Goal: Entertainment & Leisure: Consume media (video, audio)

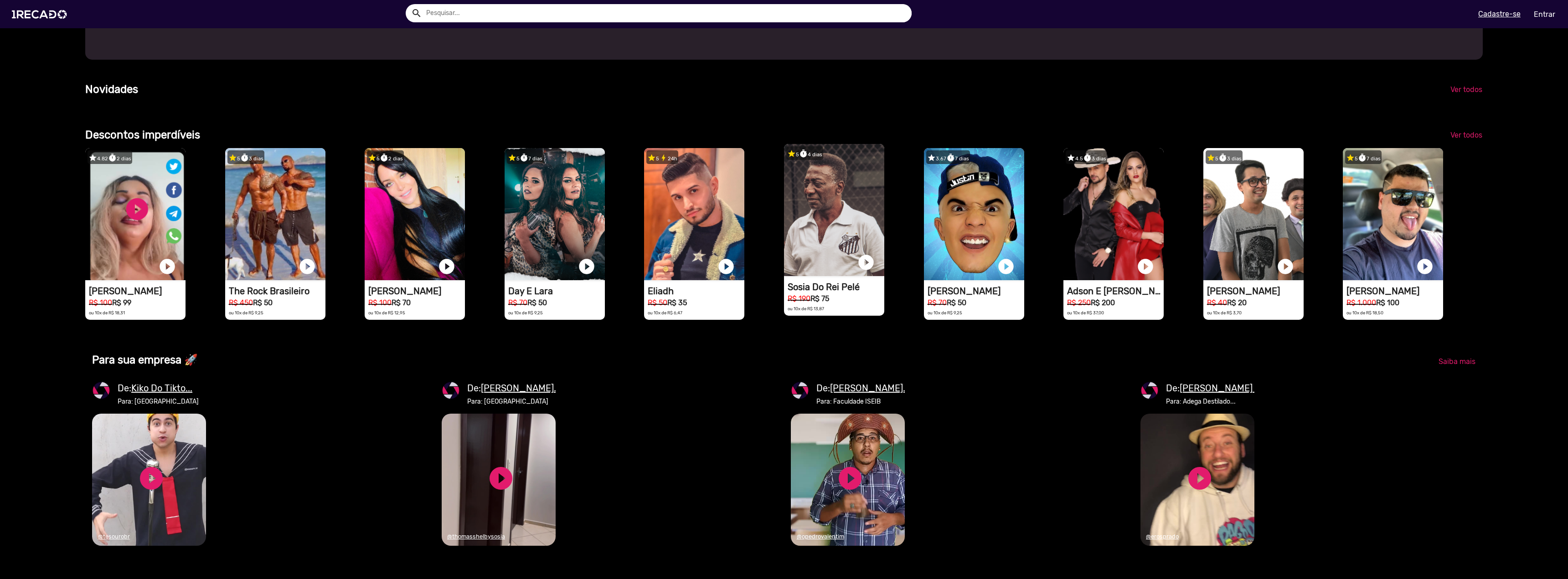
scroll to position [0, 3123]
click at [835, 248] on video "1RECADO vídeos dedicados para fãs e empresas" at bounding box center [834, 210] width 100 height 132
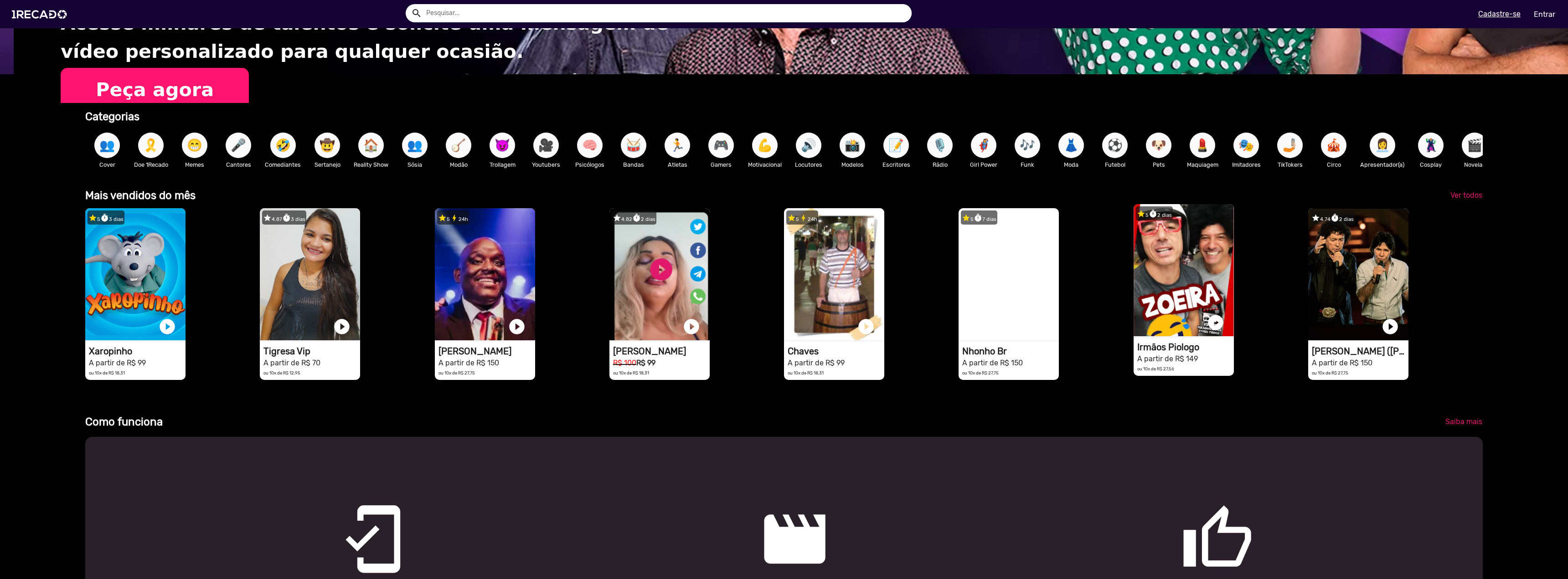
scroll to position [0, 3154]
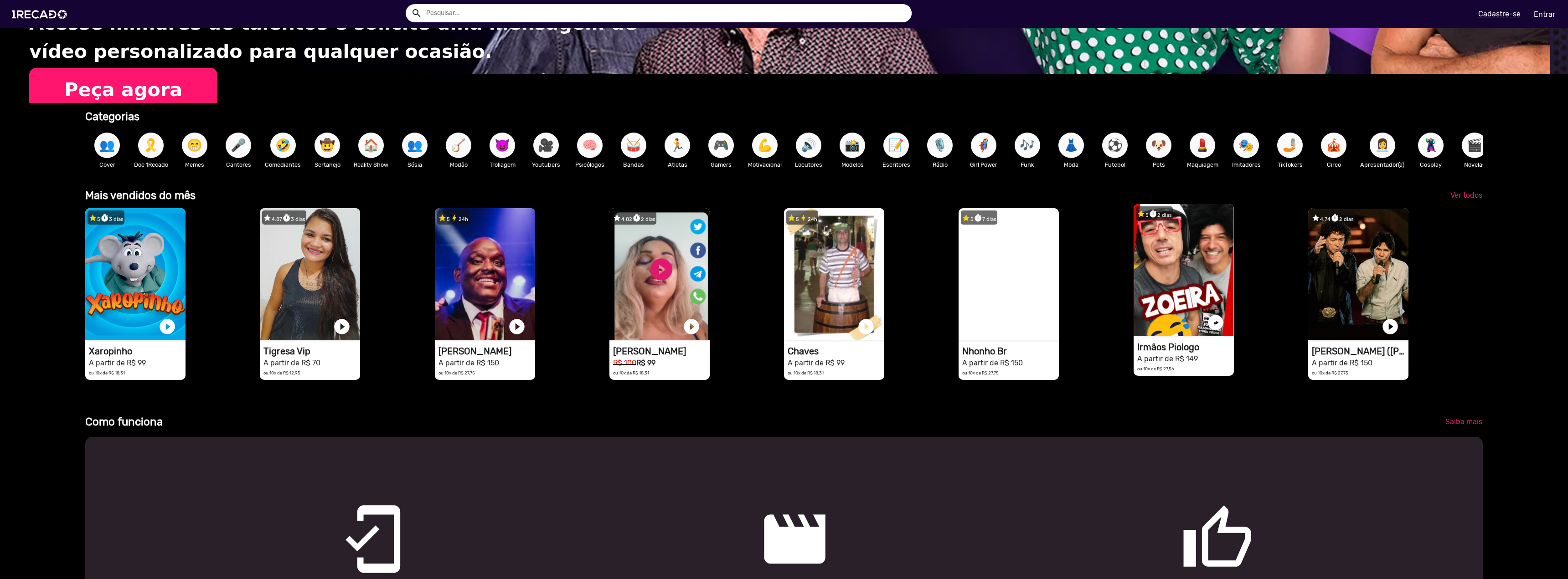
click at [1180, 314] on video "1RECADO vídeos dedicados para fãs e empresas" at bounding box center [1183, 269] width 100 height 132
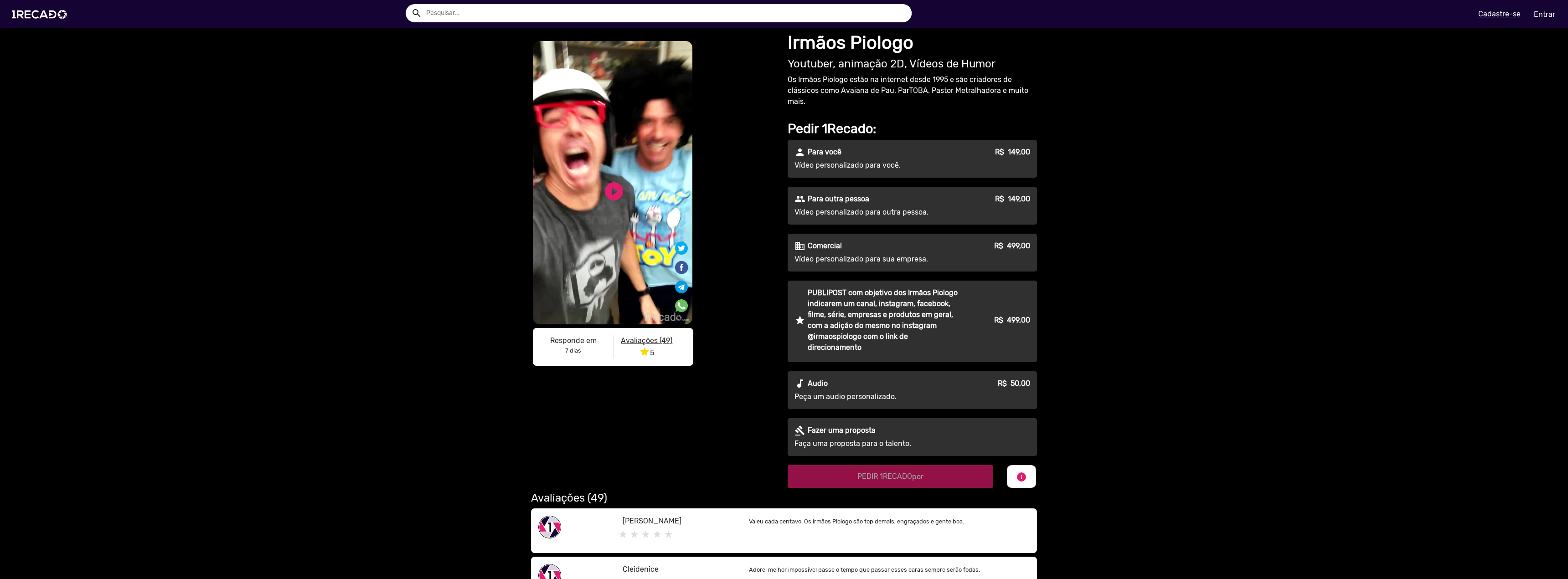
click at [639, 233] on video "S1RECADO vídeos dedicados para fãs e empresas" at bounding box center [612, 182] width 159 height 283
click at [614, 198] on link "play_circle_filled" at bounding box center [614, 192] width 22 height 22
click at [607, 190] on link "pause_circle" at bounding box center [614, 192] width 22 height 22
click at [236, 145] on div "S1RECADO vídeos dedicados para fãs e empresas S1RECADO vídeos dedicados para fã…" at bounding box center [784, 340] width 1568 height 625
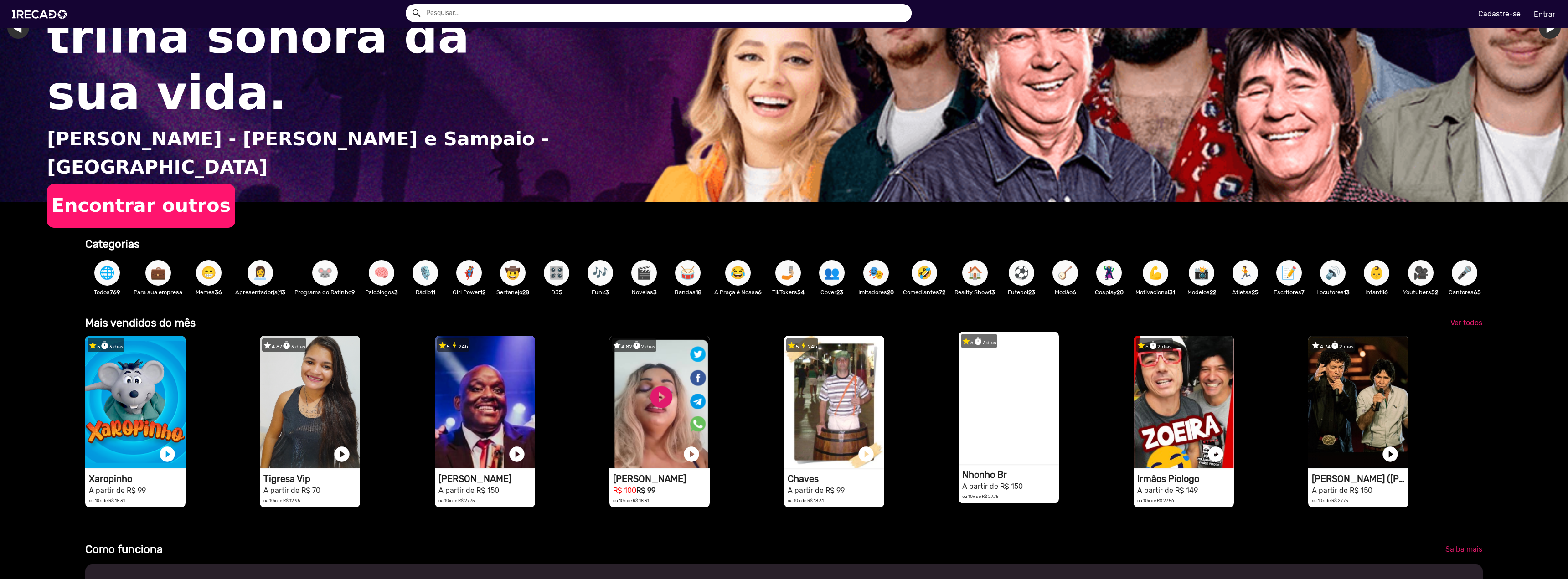
scroll to position [182, 0]
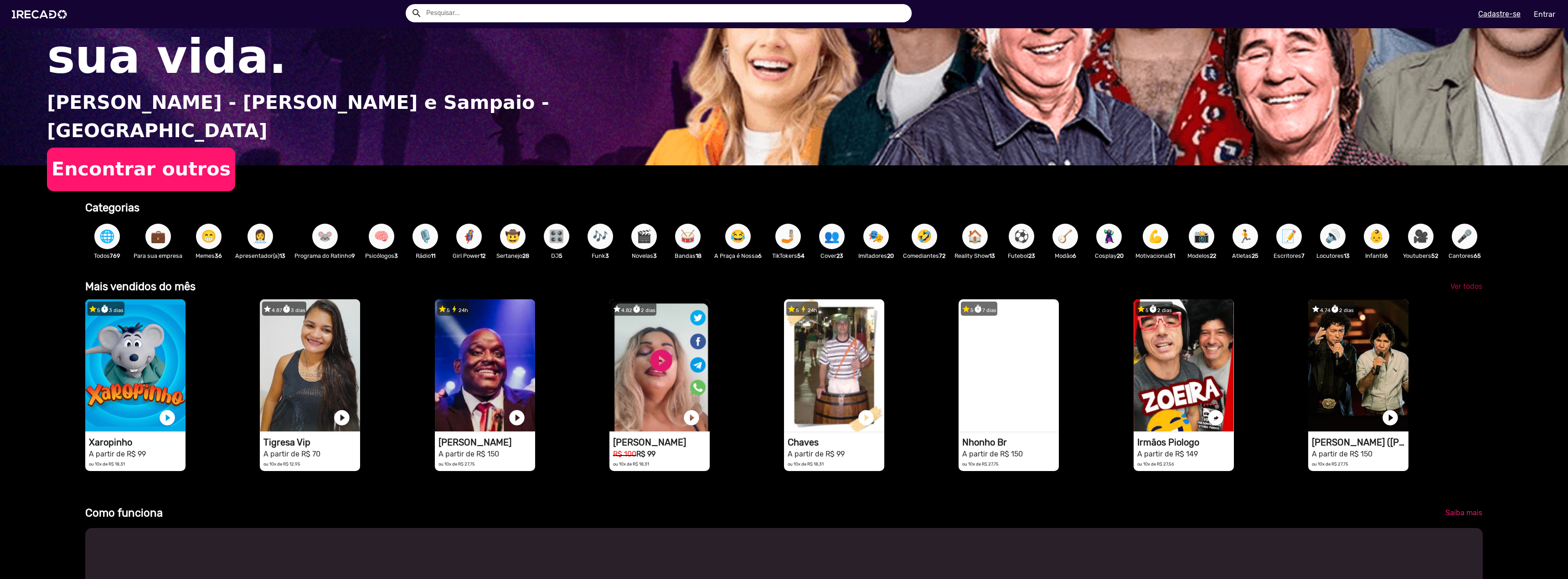
click at [1461, 290] on span "Ver todos" at bounding box center [1466, 286] width 32 height 9
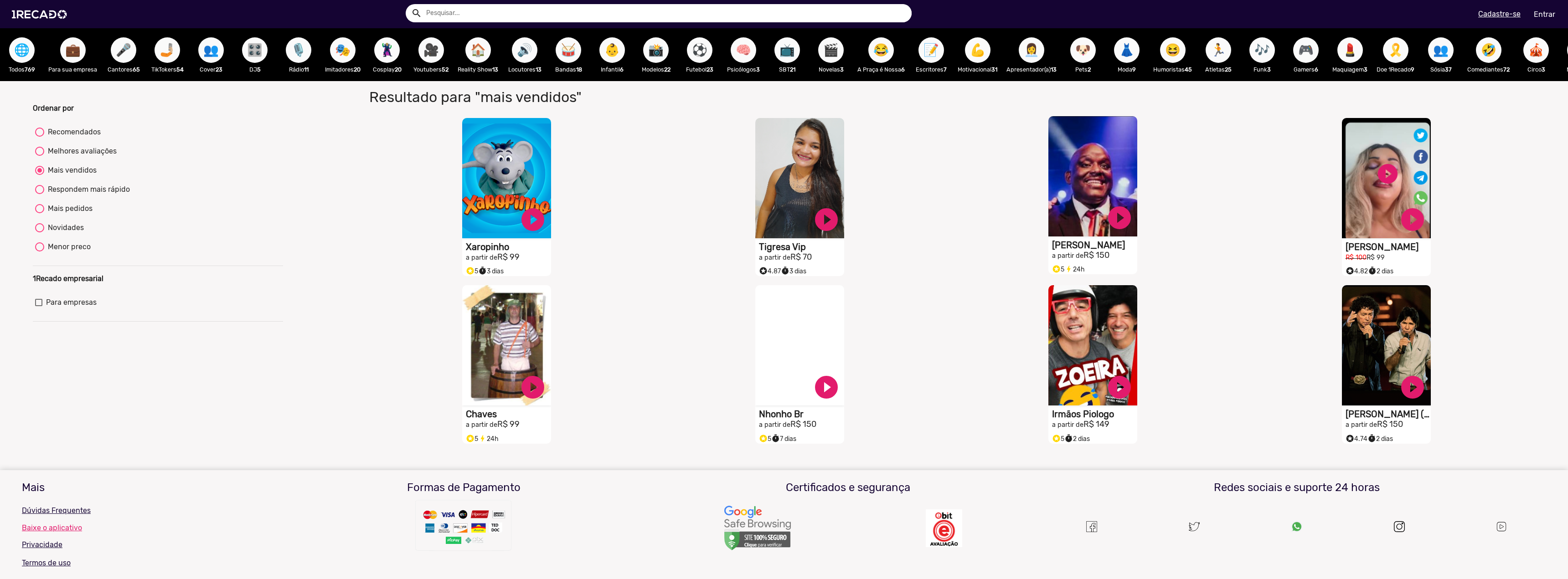
click at [1093, 186] on video "S1RECADO vídeos dedicados para fãs e empresas" at bounding box center [1093, 176] width 89 height 120
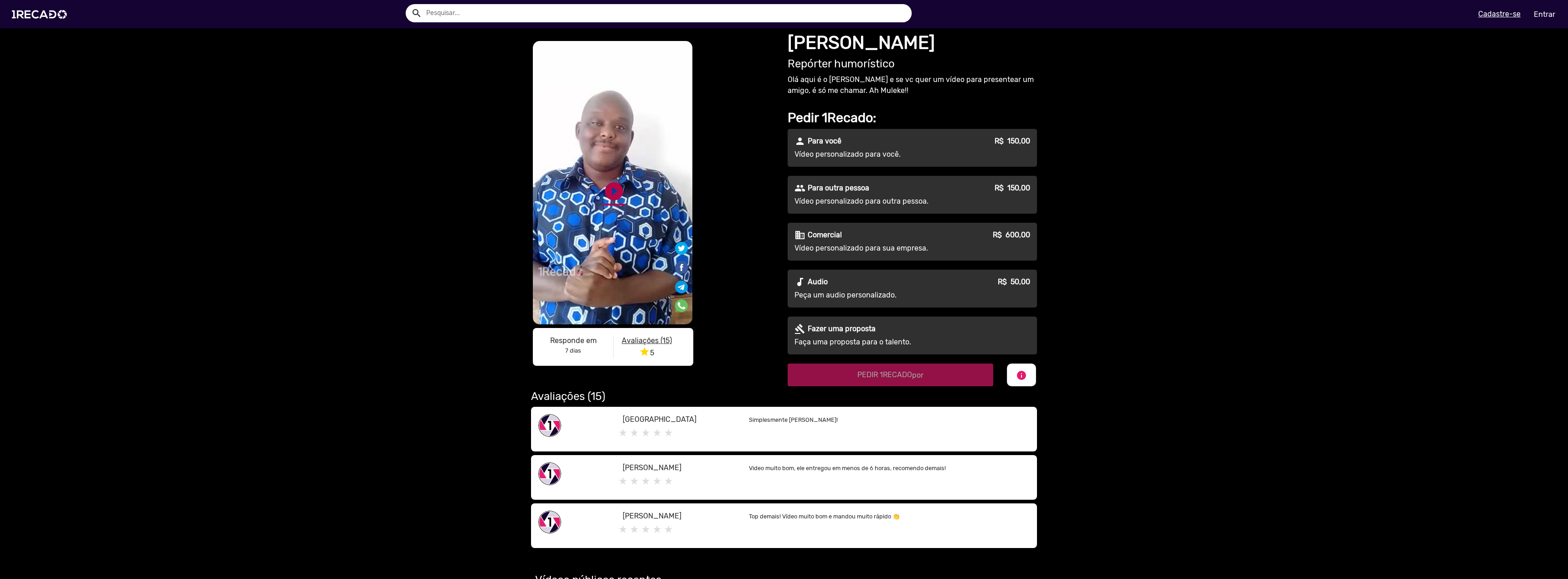
click at [612, 194] on link "play_circle_filled" at bounding box center [614, 192] width 22 height 22
click at [607, 191] on link "pause_circle" at bounding box center [614, 192] width 22 height 22
click at [843, 199] on p "Vídeo personalizado para outra pessoa." at bounding box center [877, 201] width 165 height 11
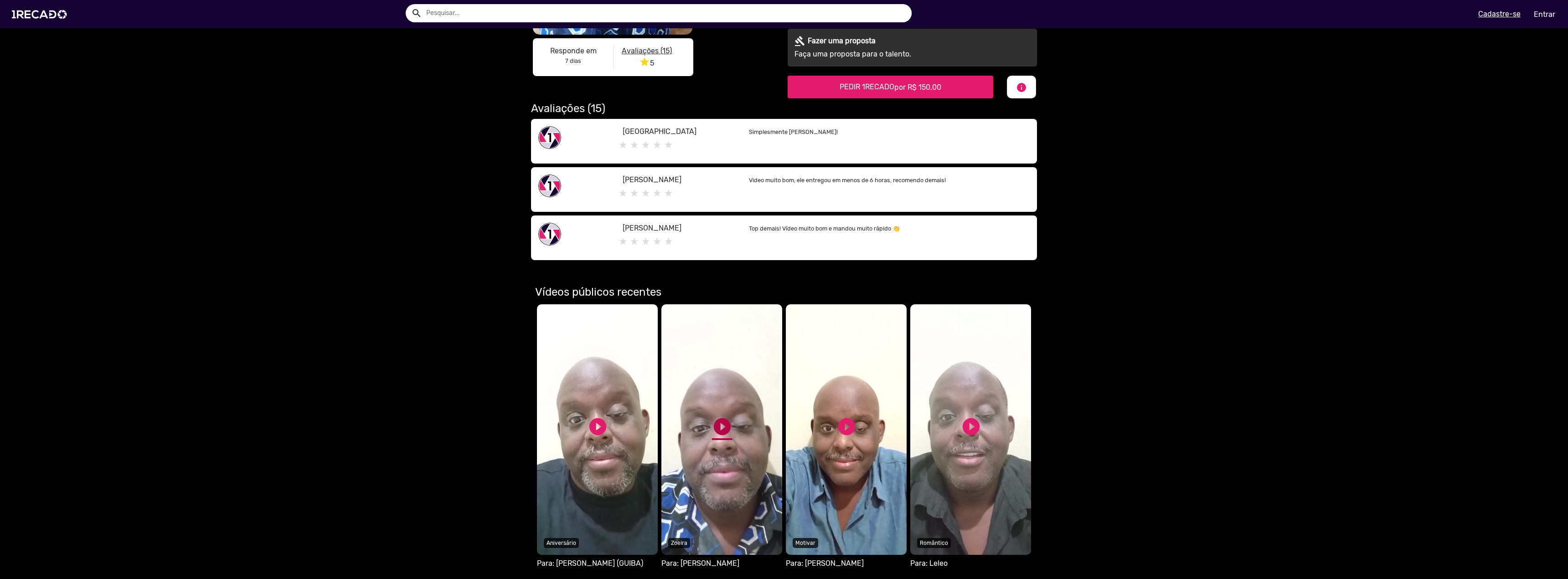
scroll to position [319, 0]
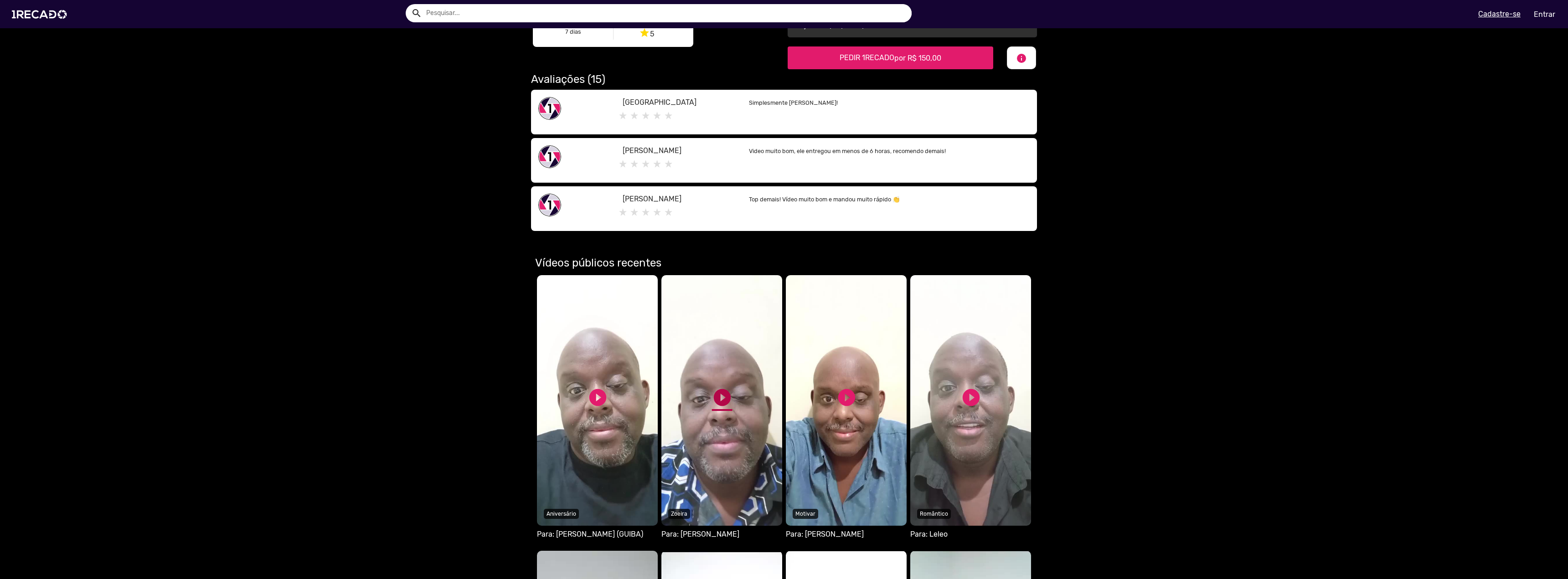
click at [728, 392] on link "play_circle_filled" at bounding box center [723, 398] width 21 height 21
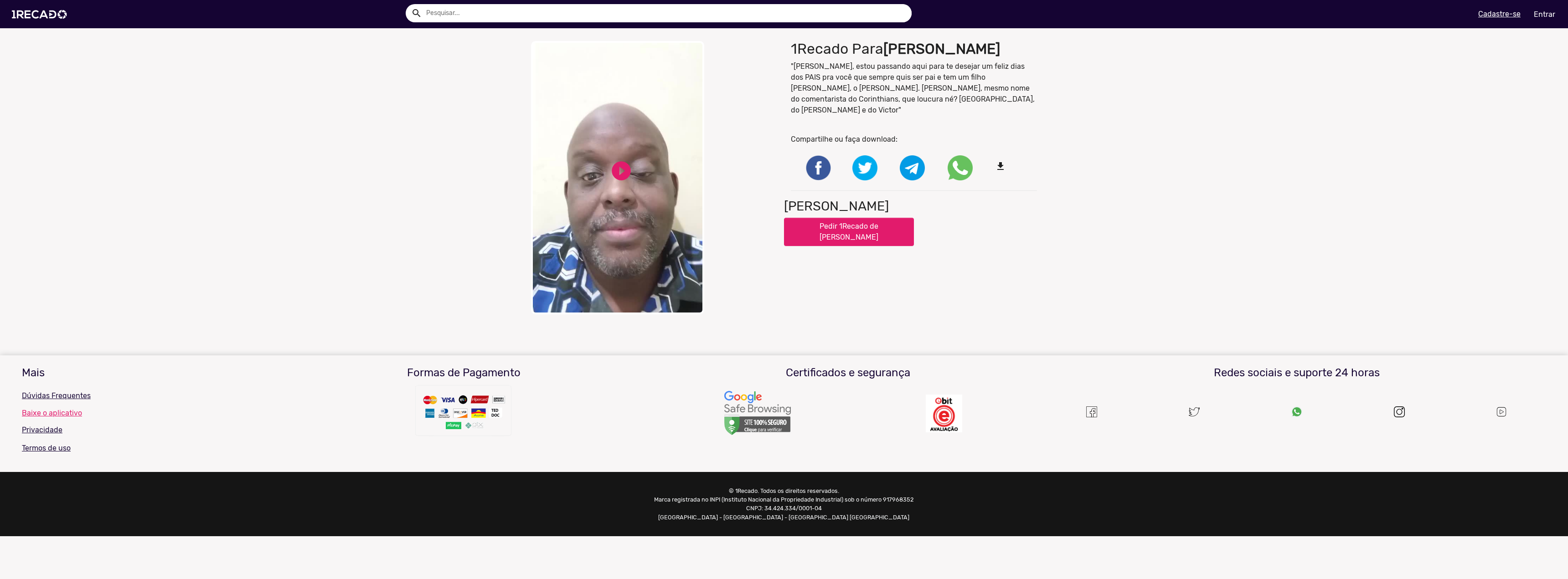
click at [631, 198] on video "Your browser does not support HTML5 video." at bounding box center [617, 177] width 173 height 273
click at [631, 209] on div "close Your browser does not support HTML5 video. pause_circle pause_circle" at bounding box center [654, 178] width 260 height 282
click at [410, 113] on div "close Your browser does not support HTML5 video. pause_circle pause_circle 1Rec…" at bounding box center [784, 178] width 1568 height 282
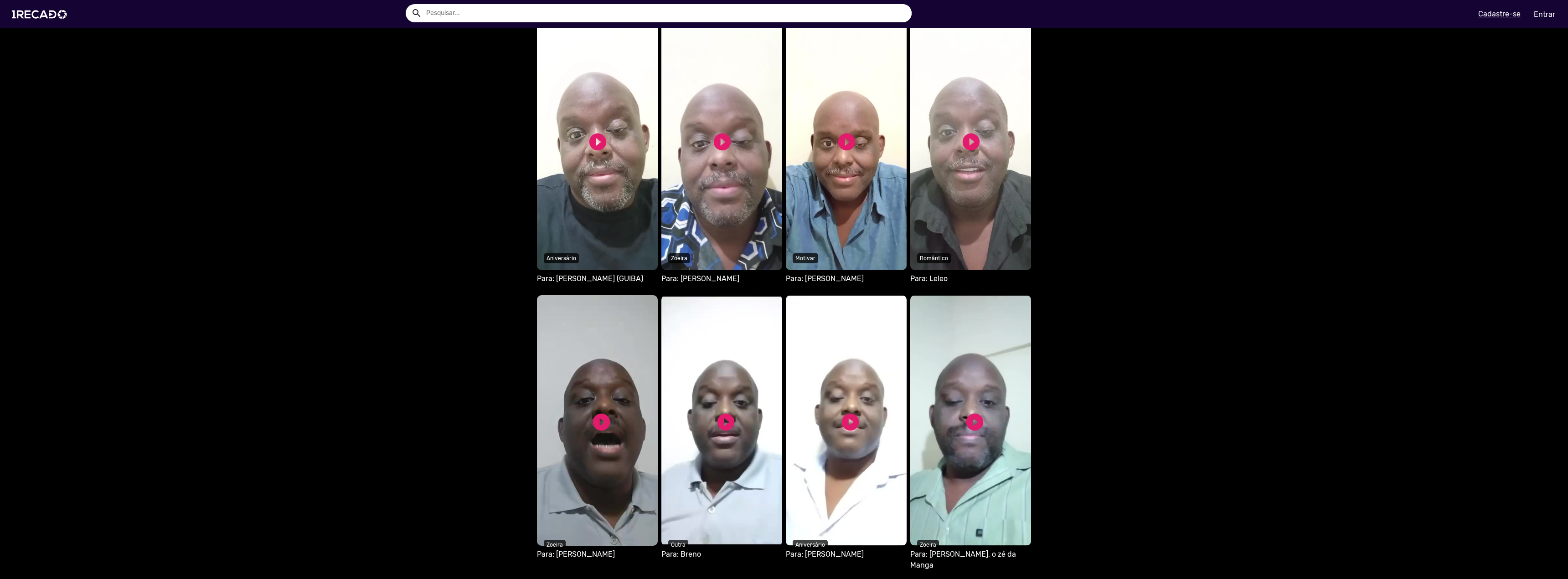
scroll to position [637, 0]
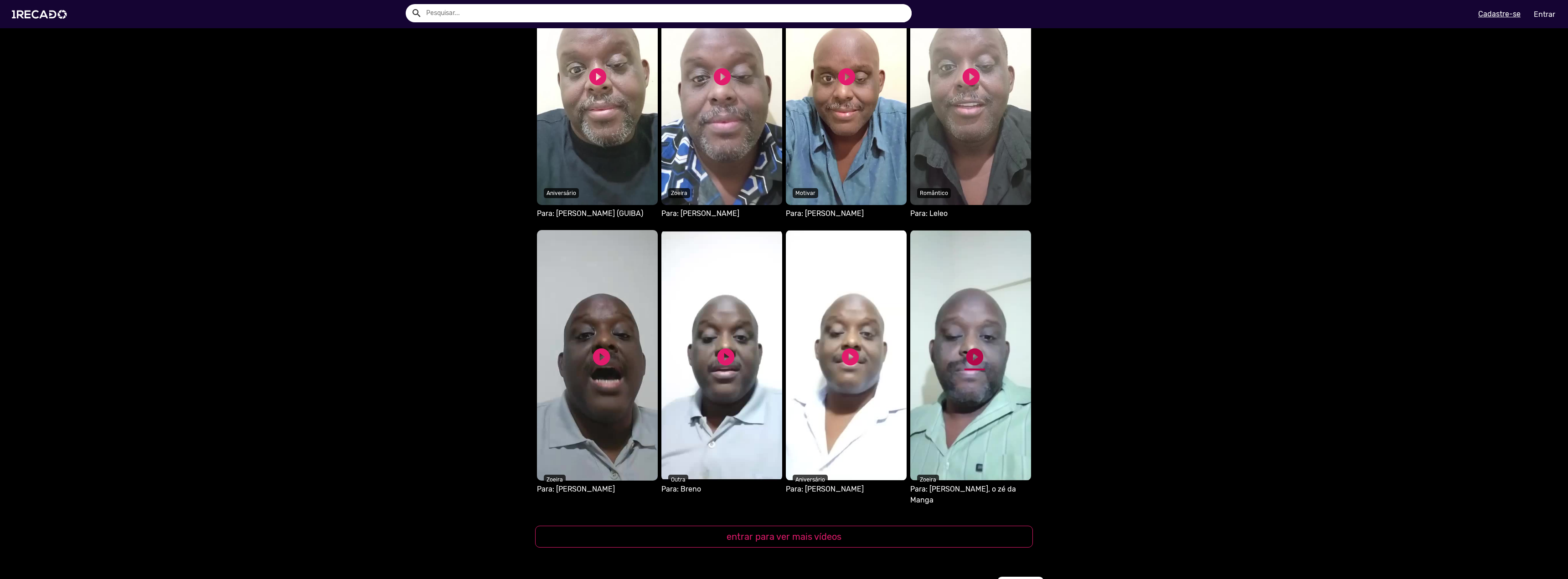
click at [967, 351] on link "play_circle_filled" at bounding box center [975, 357] width 21 height 21
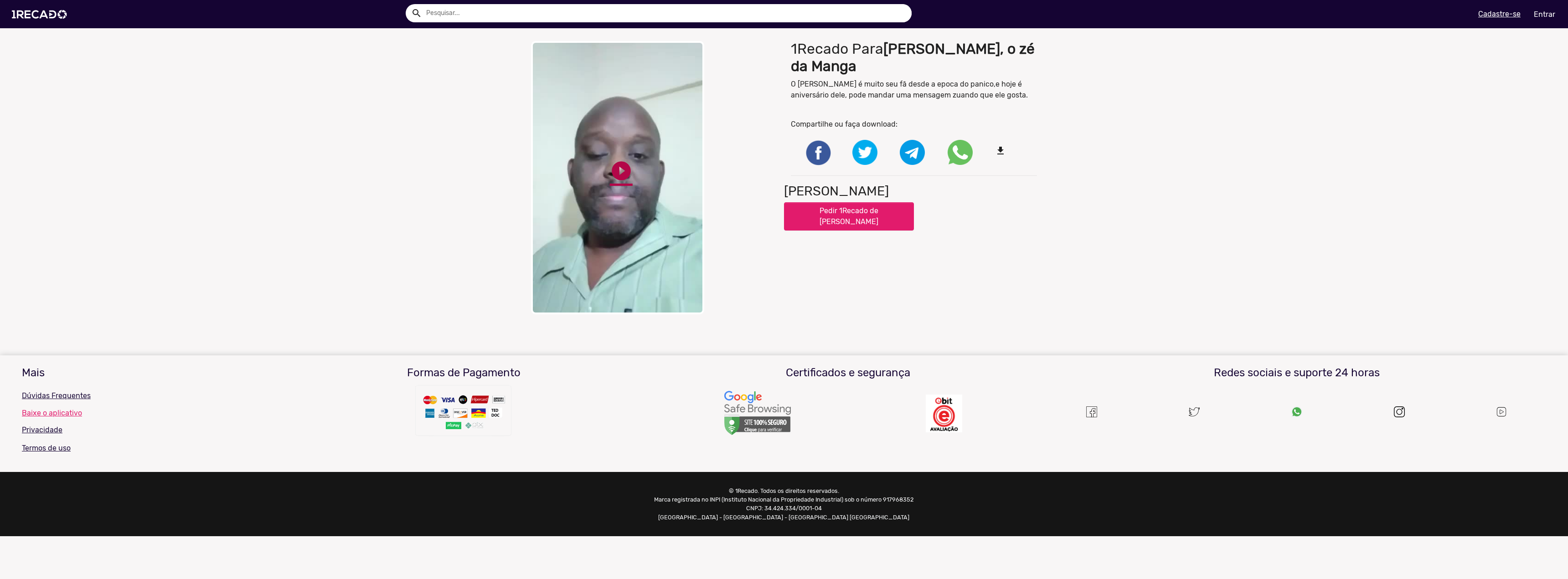
click at [612, 177] on link "play_circle_filled" at bounding box center [621, 170] width 23 height 23
click at [623, 173] on link "pause_circle" at bounding box center [621, 170] width 23 height 23
